Goal: Task Accomplishment & Management: Use online tool/utility

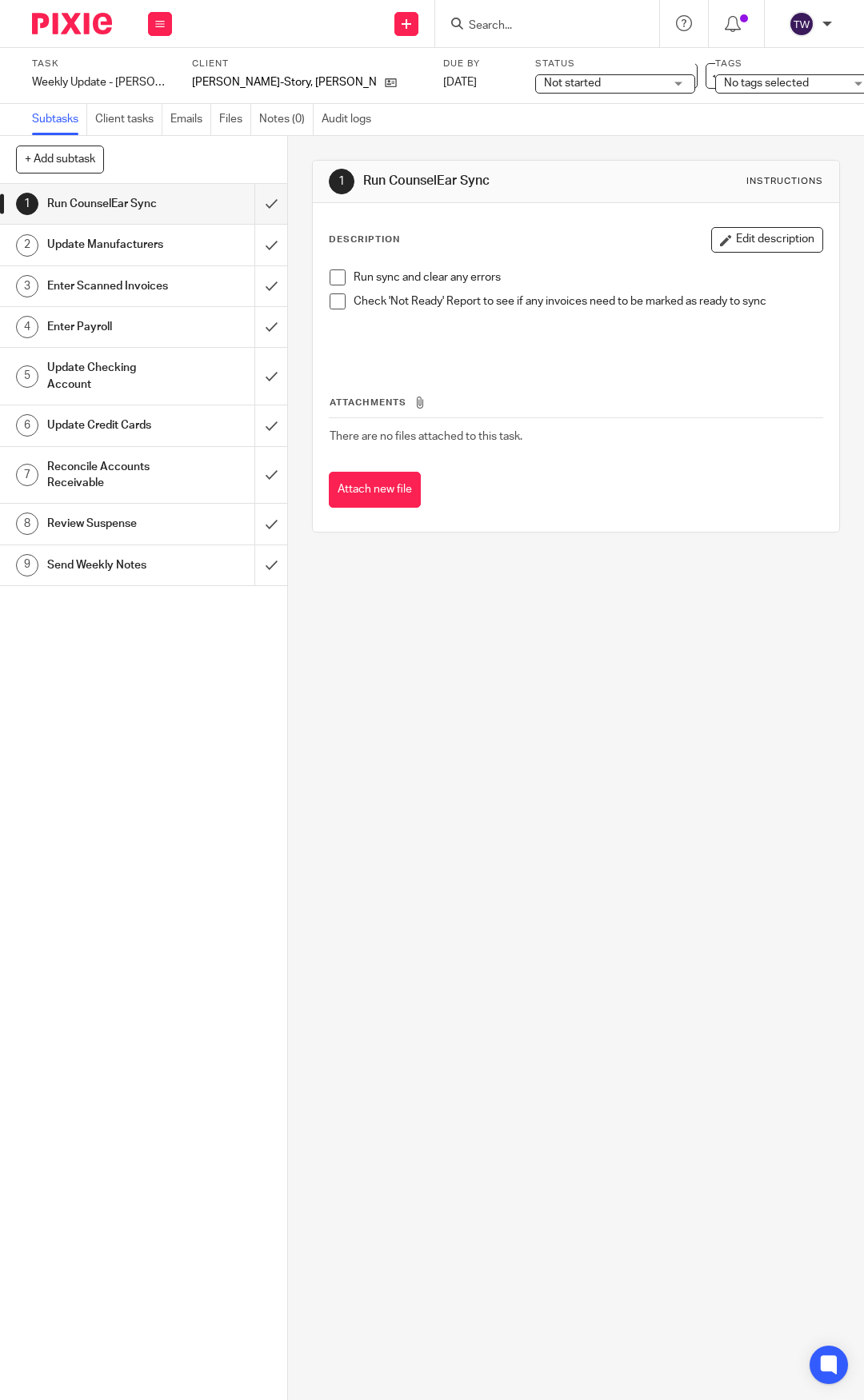
click at [340, 278] on span at bounding box center [338, 277] width 16 height 16
click at [335, 302] on span at bounding box center [338, 302] width 16 height 16
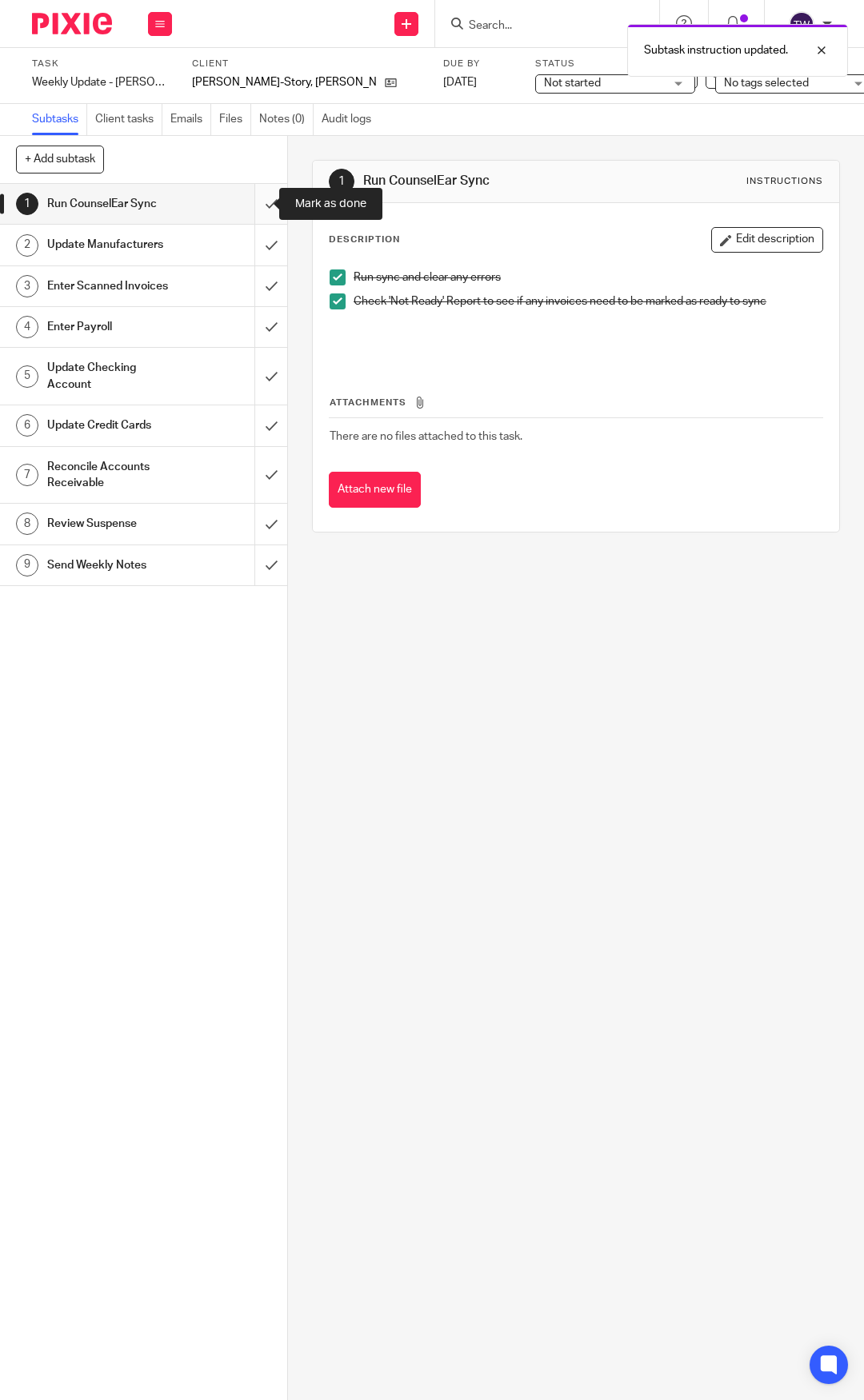
click at [248, 197] on input "submit" at bounding box center [144, 204] width 287 height 40
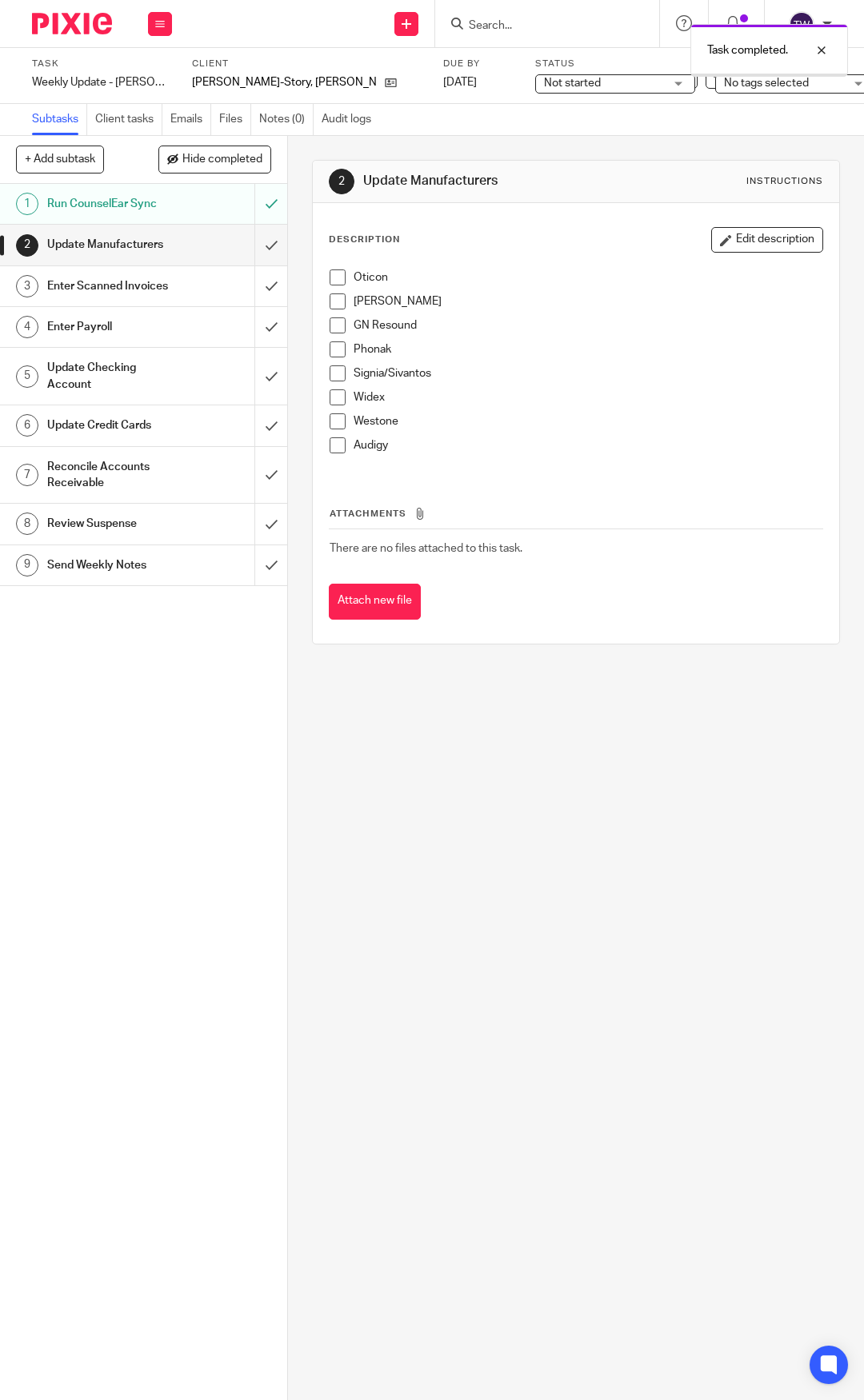
click at [335, 277] on span at bounding box center [338, 277] width 16 height 16
click at [335, 301] on span at bounding box center [338, 302] width 16 height 16
click at [333, 319] on span at bounding box center [338, 326] width 16 height 16
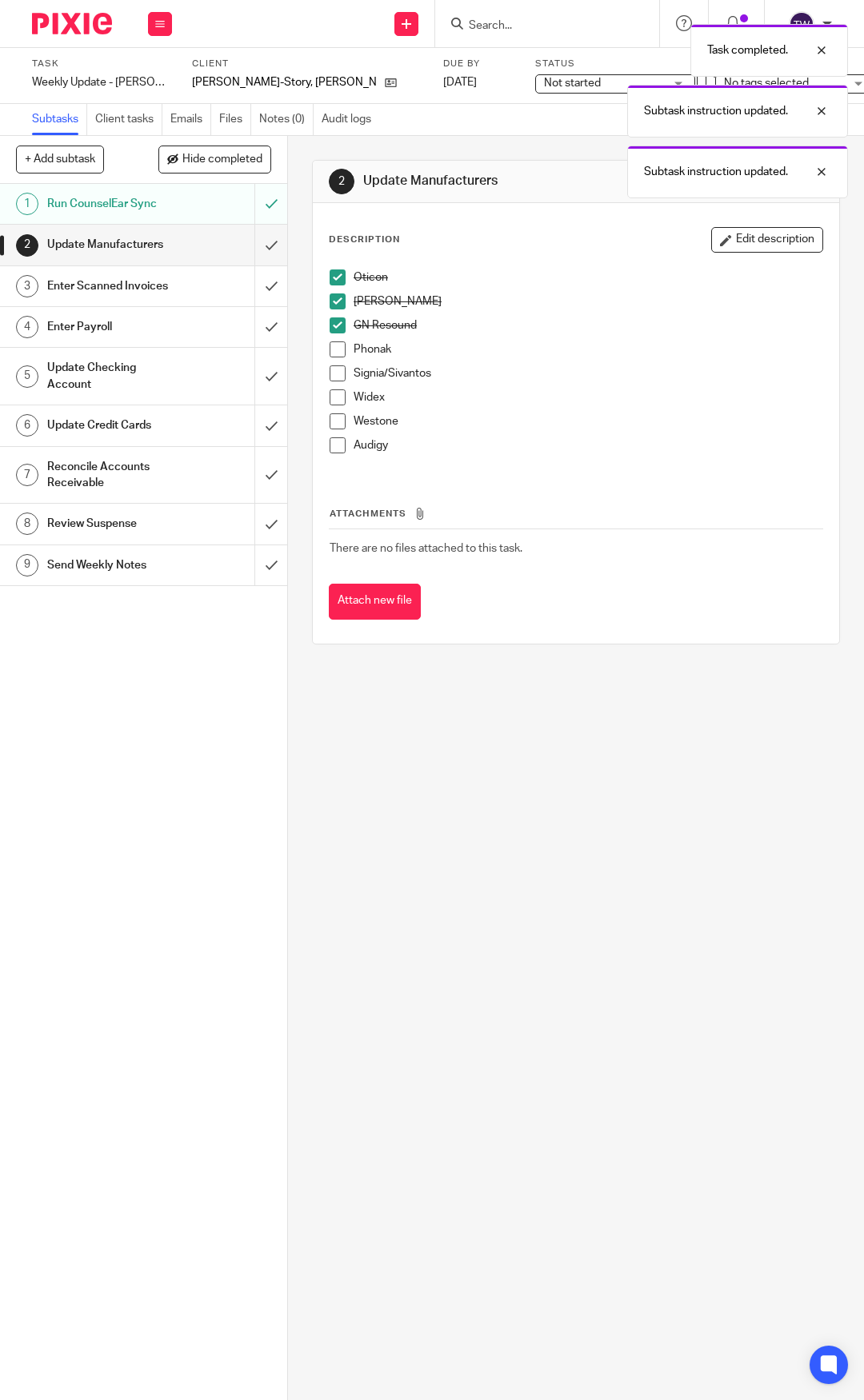
click at [333, 356] on span at bounding box center [338, 349] width 16 height 16
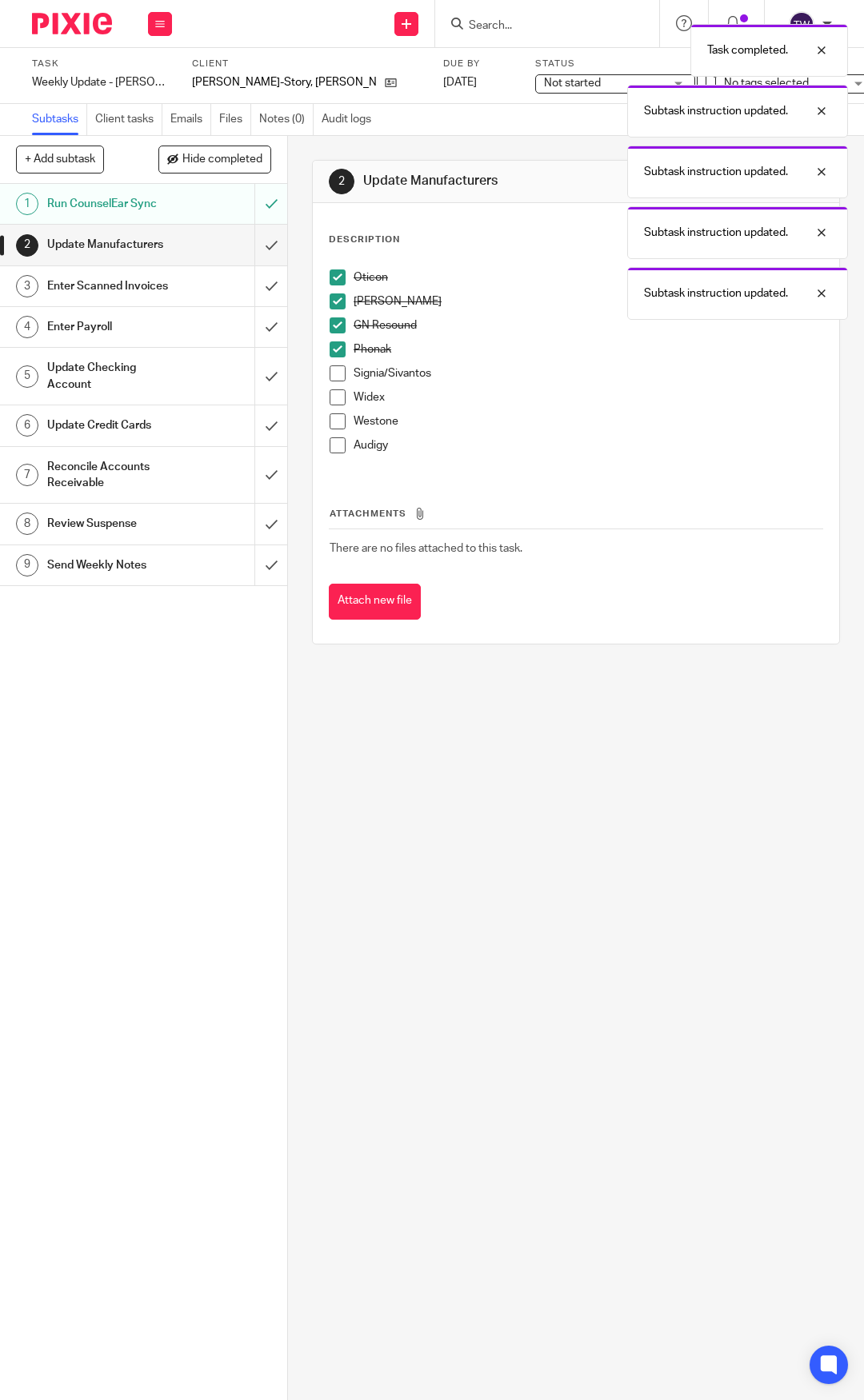
click at [331, 377] on span at bounding box center [338, 373] width 16 height 16
click at [330, 399] on span at bounding box center [338, 398] width 16 height 16
click at [330, 420] on span at bounding box center [338, 422] width 16 height 16
click at [332, 443] on span at bounding box center [338, 445] width 16 height 16
click at [257, 246] on input "submit" at bounding box center [144, 245] width 287 height 40
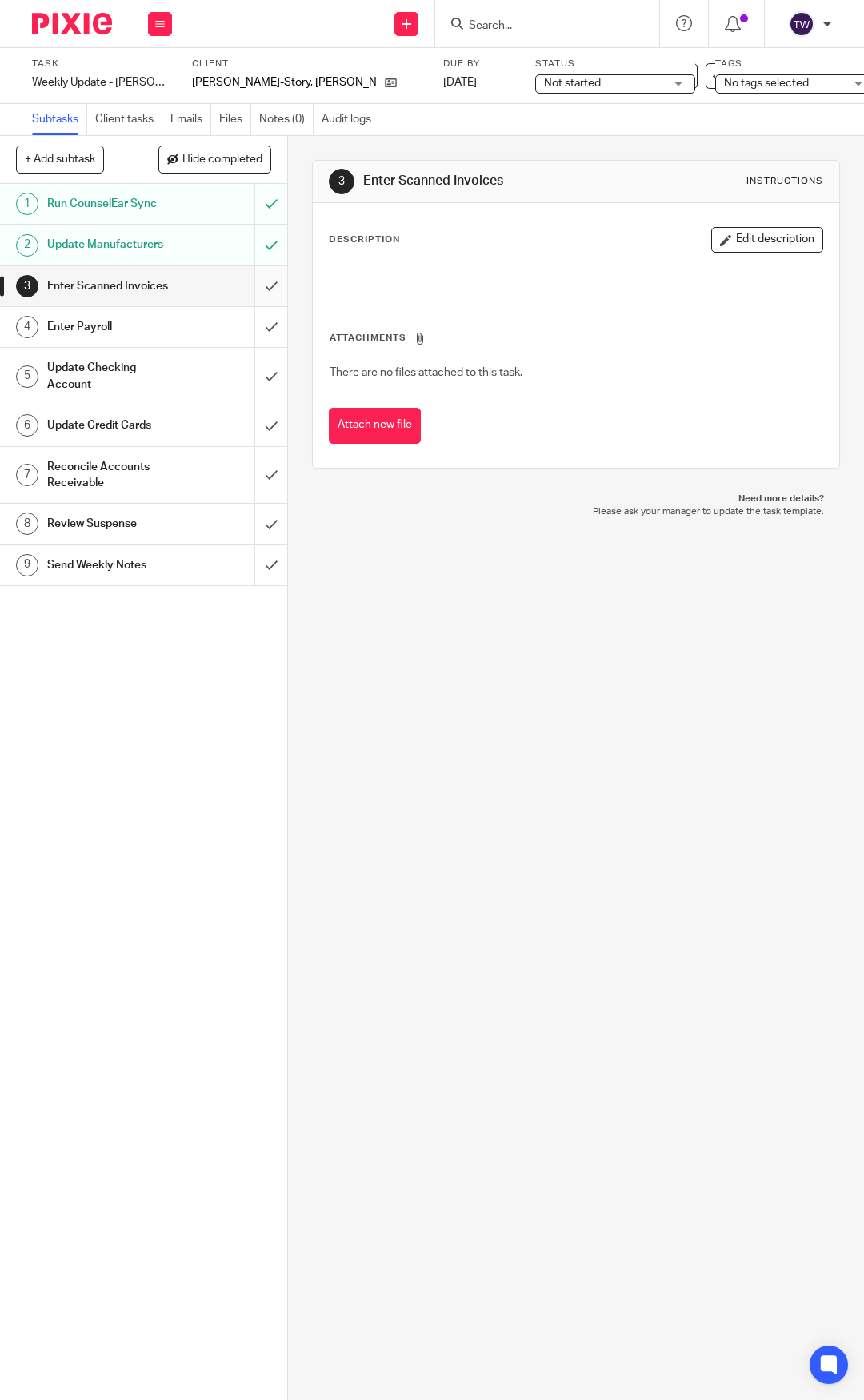
click at [261, 285] on input "submit" at bounding box center [144, 286] width 287 height 40
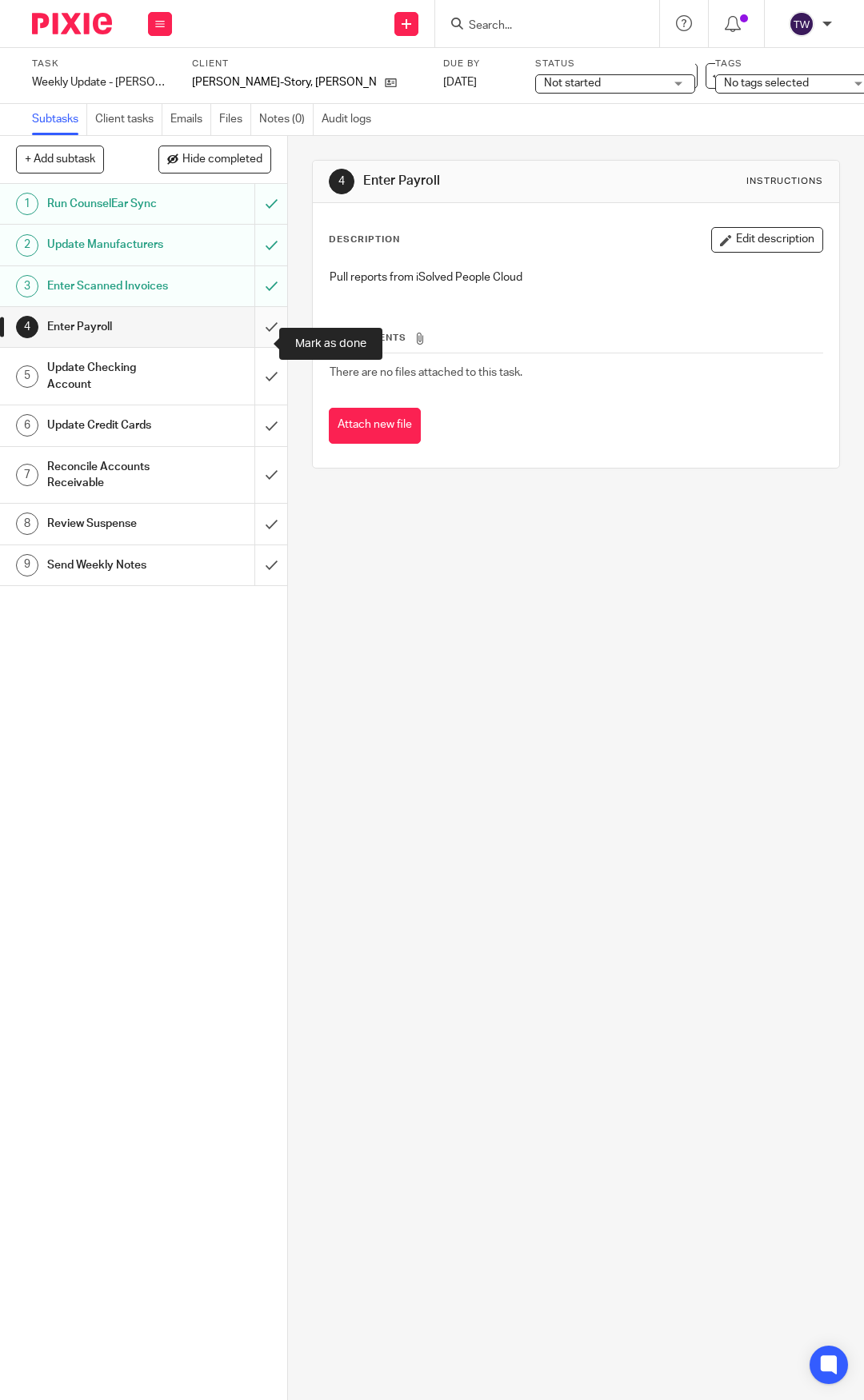
click at [252, 335] on input "submit" at bounding box center [144, 327] width 287 height 40
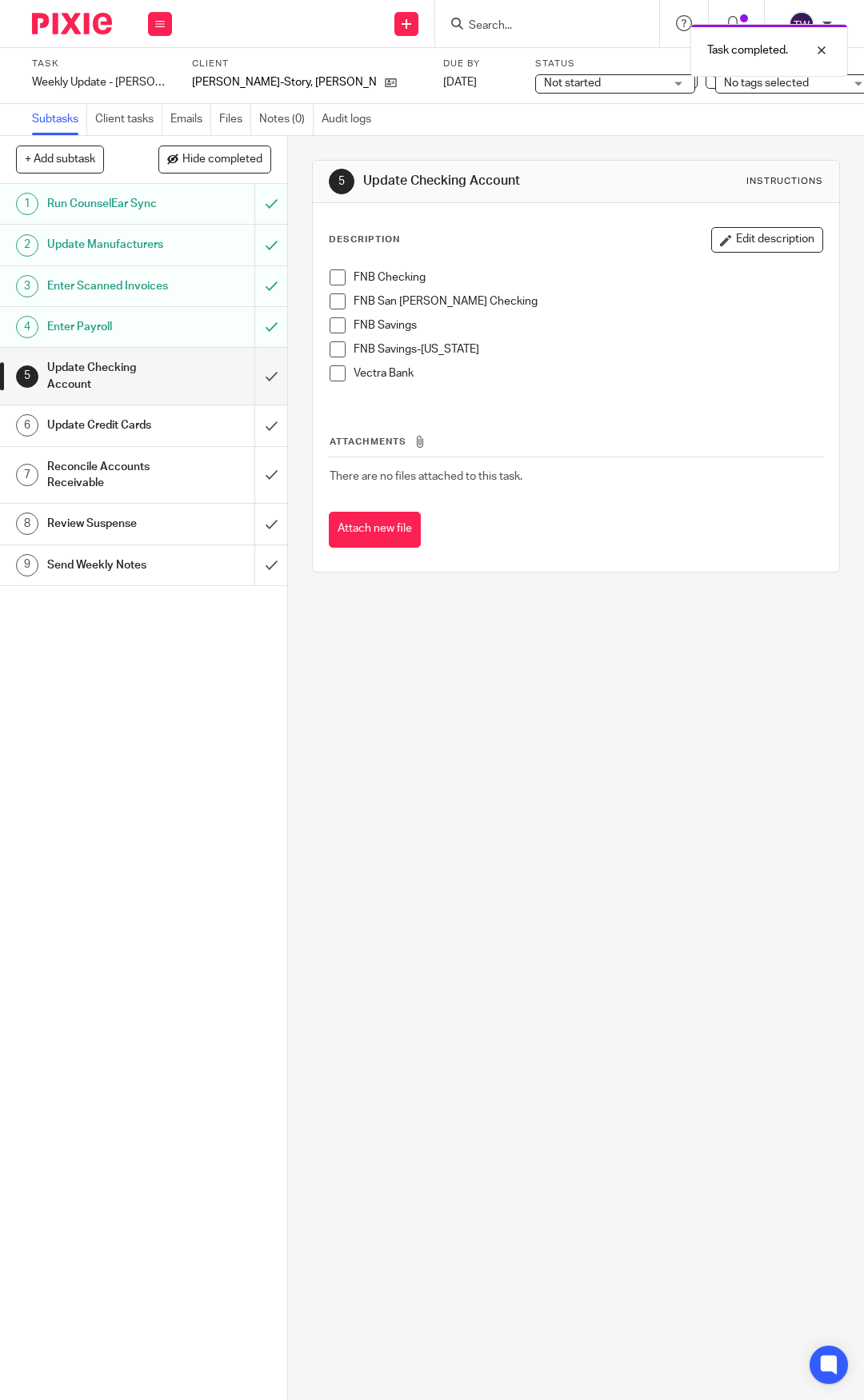
click at [89, 431] on h1 "Update Credit Cards" at bounding box center [111, 426] width 128 height 24
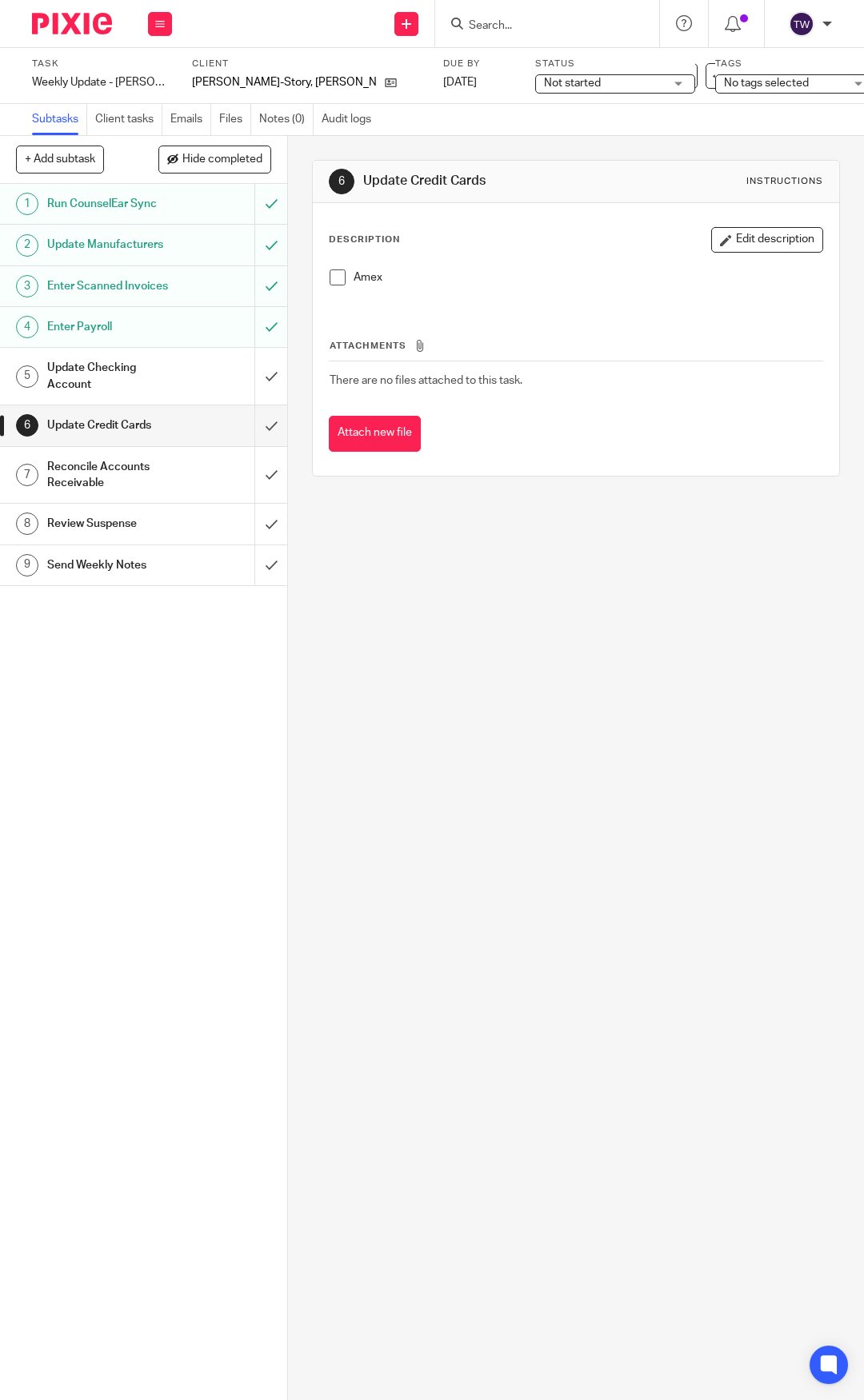
click at [333, 275] on span at bounding box center [338, 277] width 16 height 16
click at [148, 394] on h1 "Update Checking Account" at bounding box center [111, 376] width 128 height 41
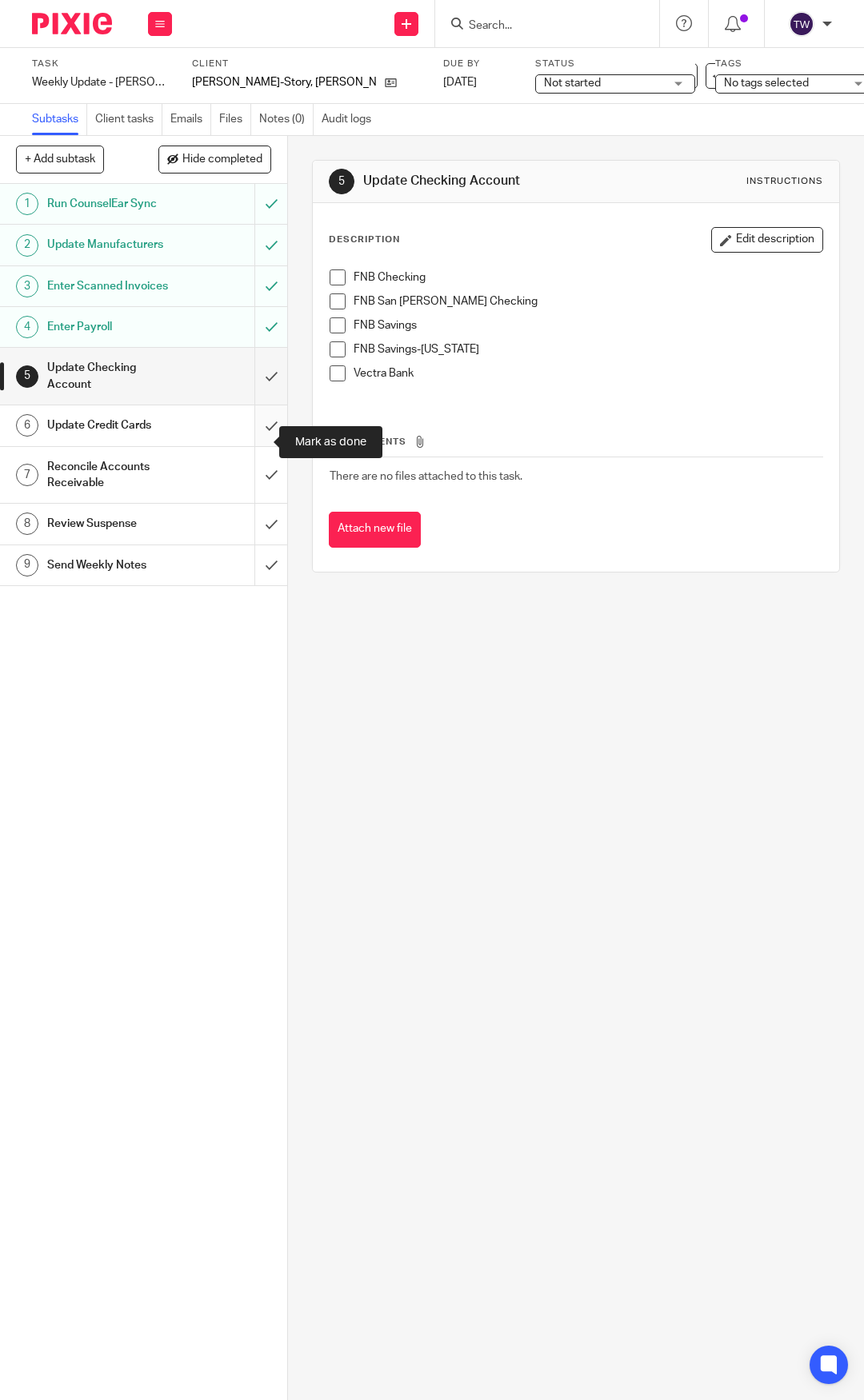
click at [249, 445] on input "submit" at bounding box center [144, 426] width 287 height 40
